Goal: Find specific page/section: Find specific page/section

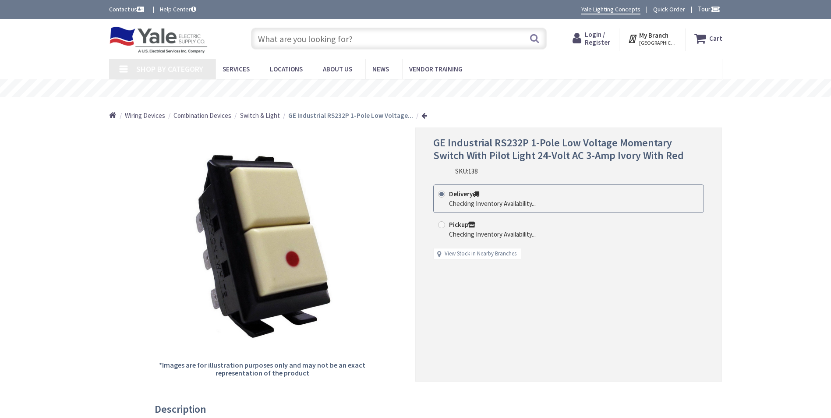
type input "N [GEOGRAPHIC_DATA], [GEOGRAPHIC_DATA]"
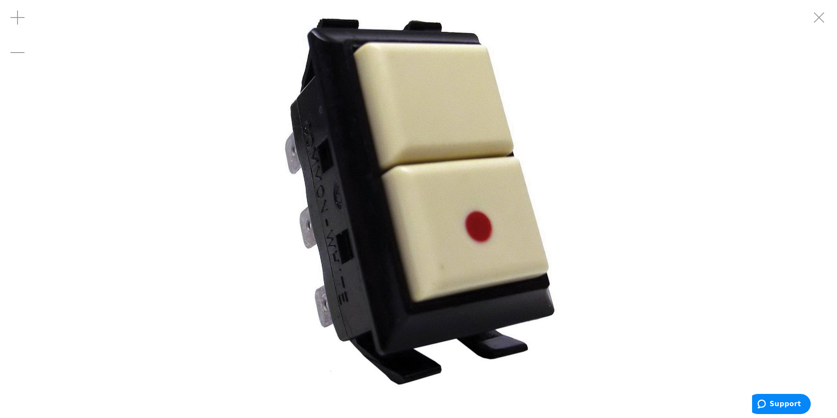
click at [247, 189] on img at bounding box center [419, 209] width 418 height 418
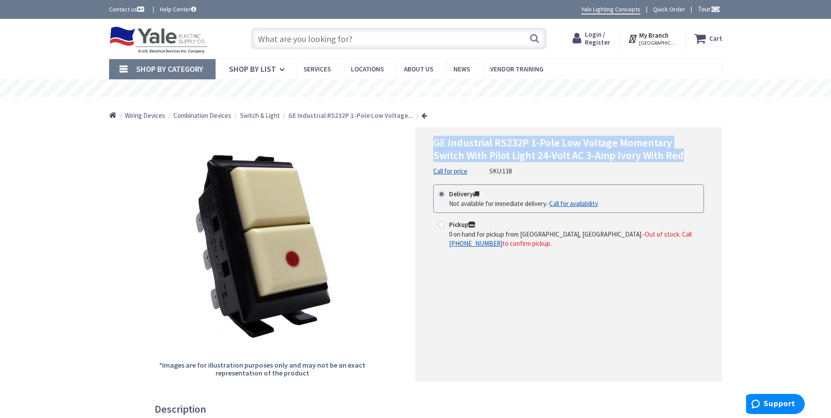
drag, startPoint x: 427, startPoint y: 143, endPoint x: 683, endPoint y: 159, distance: 256.7
click at [683, 159] on div "GE Industrial RS232P 1-Pole Low Voltage Momentary Switch With Pilot Light 24-Vo…" at bounding box center [568, 254] width 307 height 254
copy span "GE Industrial RS232P 1-Pole Low Voltage Momentary Switch With Pilot Light 24-Vo…"
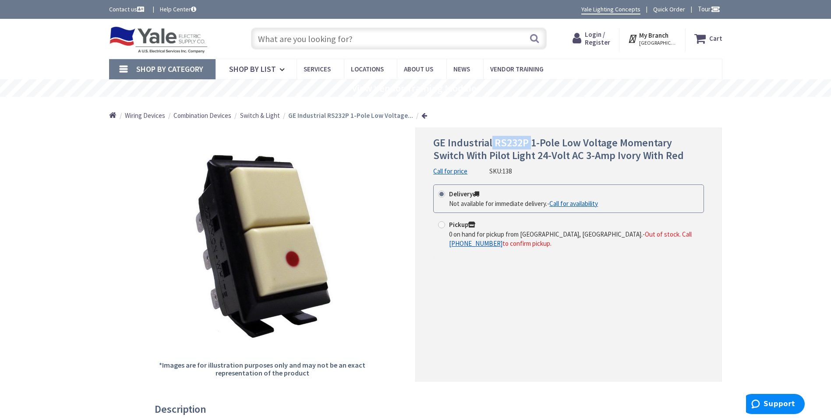
drag, startPoint x: 491, startPoint y: 141, endPoint x: 529, endPoint y: 141, distance: 39.0
click at [529, 141] on span "GE Industrial RS232P 1-Pole Low Voltage Momentary Switch With Pilot Light 24-Vo…" at bounding box center [558, 149] width 251 height 26
copy span "RS232P"
click at [650, 37] on strong "My Branch" at bounding box center [653, 35] width 29 height 8
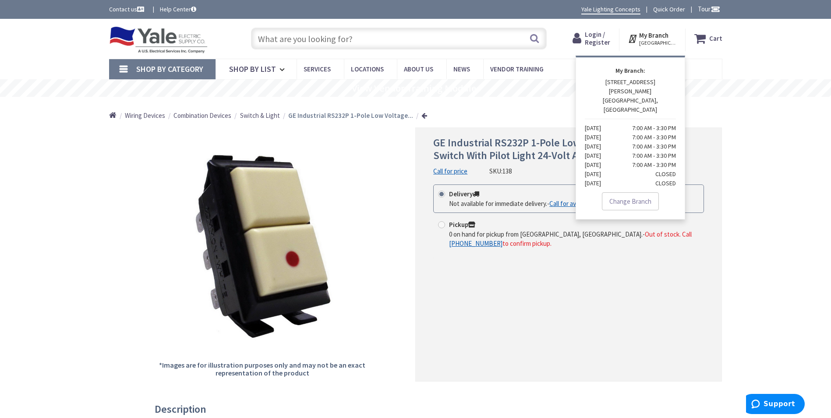
click at [760, 107] on div "Home Wiring Devices Combination Devices Switch & Light GE Industrial RS232P 1-P…" at bounding box center [415, 112] width 831 height 31
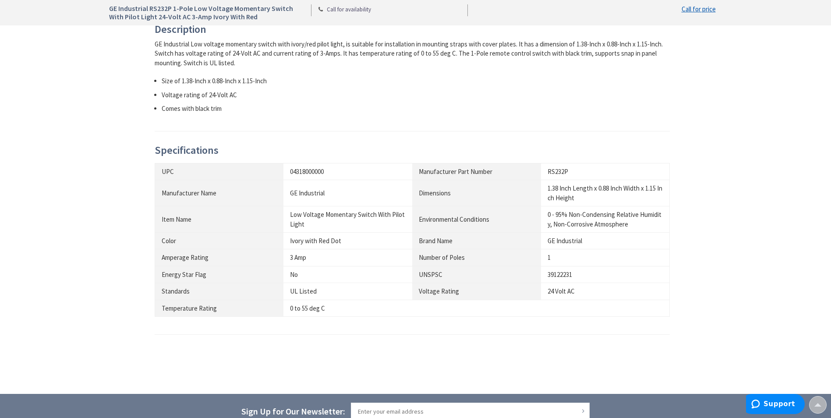
scroll to position [364, 0]
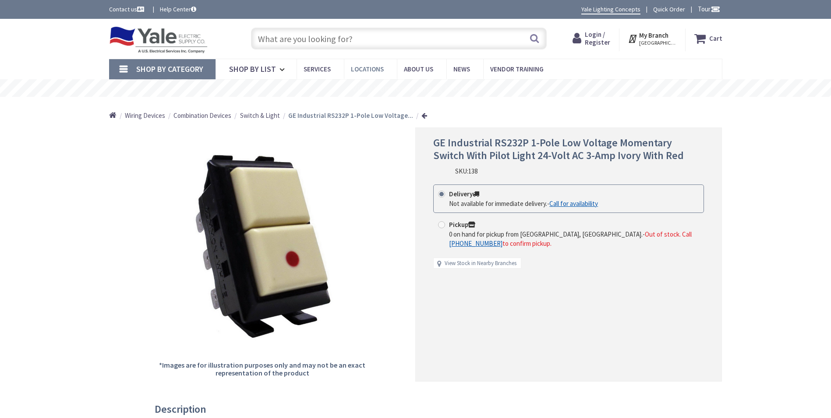
click at [373, 69] on span "Locations" at bounding box center [367, 69] width 33 height 8
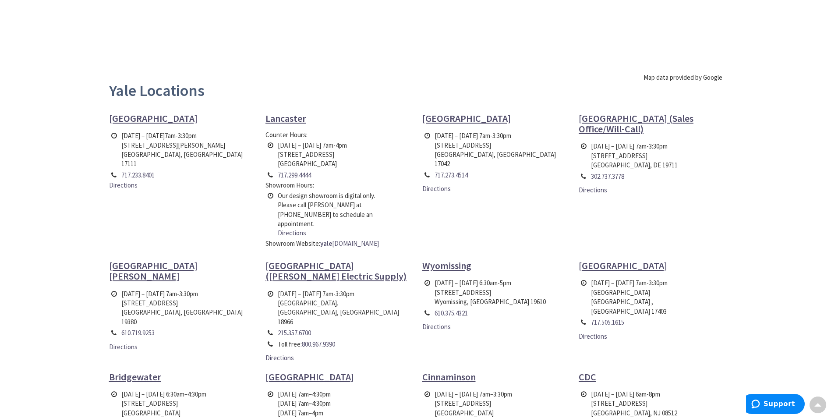
scroll to position [131, 0]
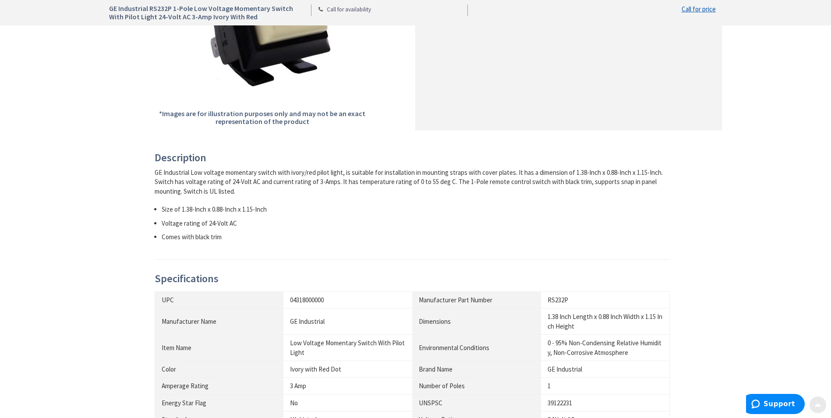
scroll to position [263, 0]
